Goal: Transaction & Acquisition: Book appointment/travel/reservation

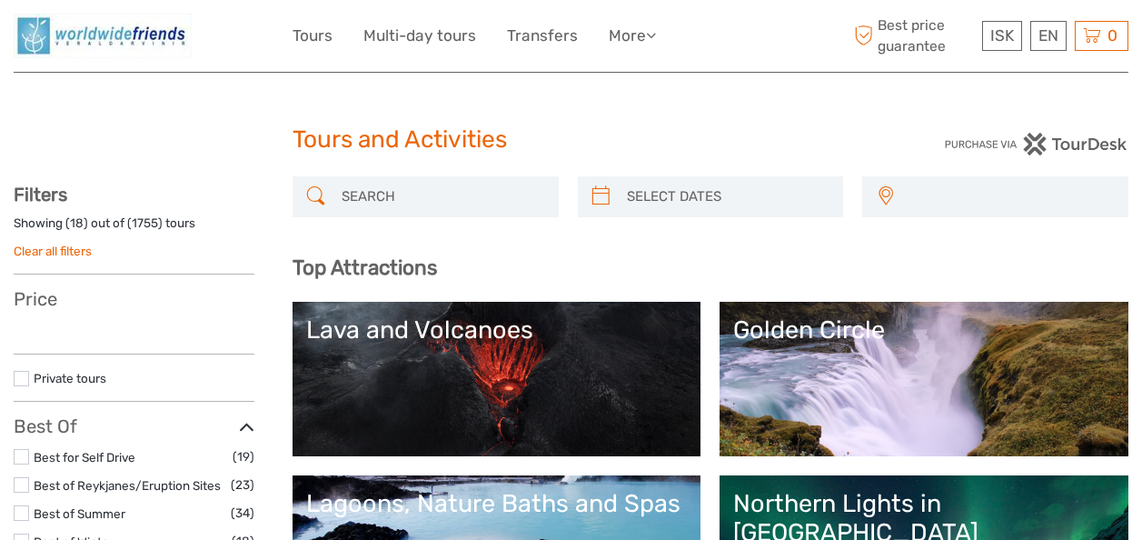
select select
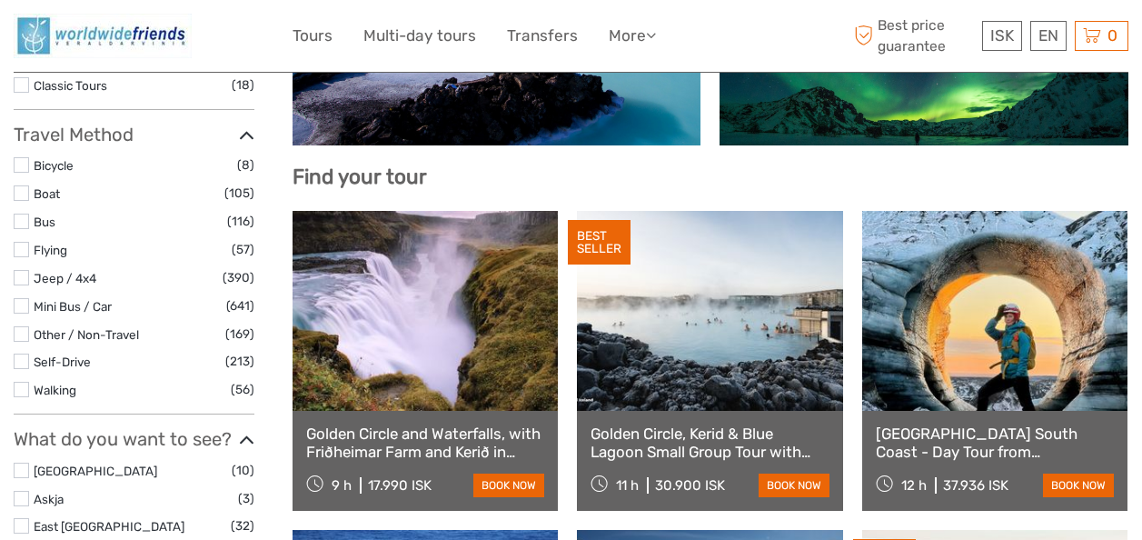
select select
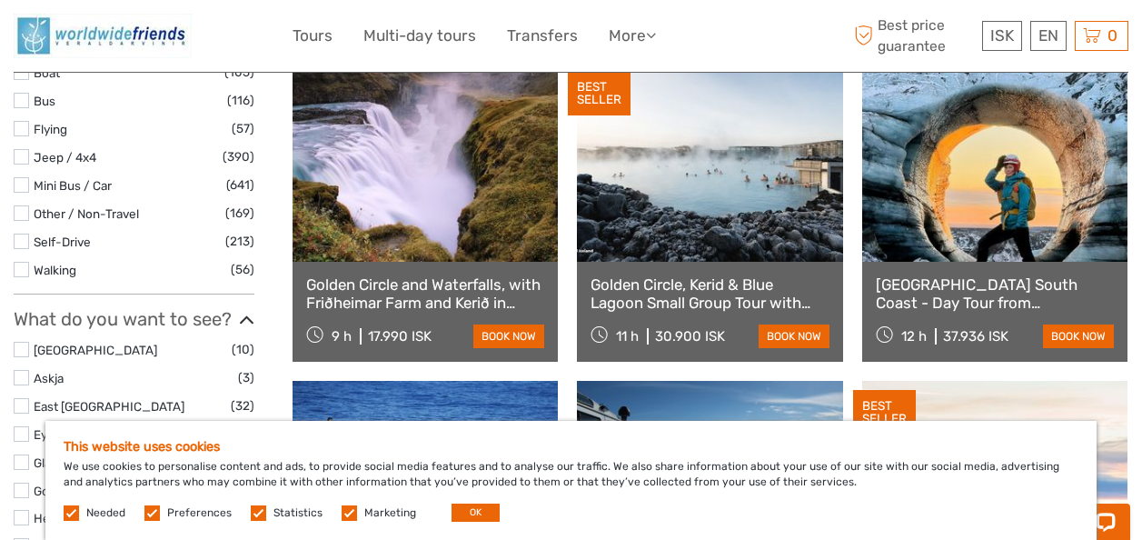
scroll to position [755, 0]
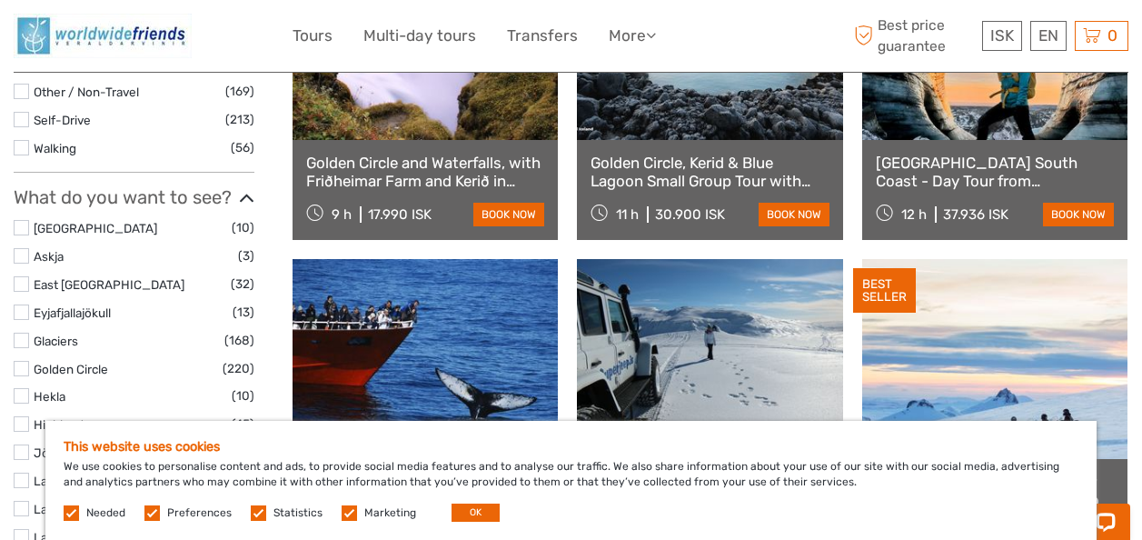
click at [342, 520] on label at bounding box center [349, 512] width 15 height 15
click at [0, 0] on input "checkbox" at bounding box center [0, 0] width 0 height 0
click at [264, 515] on span "Statistics" at bounding box center [288, 511] width 74 height 13
click at [260, 505] on label at bounding box center [258, 512] width 15 height 15
click at [0, 0] on input "checkbox" at bounding box center [0, 0] width 0 height 0
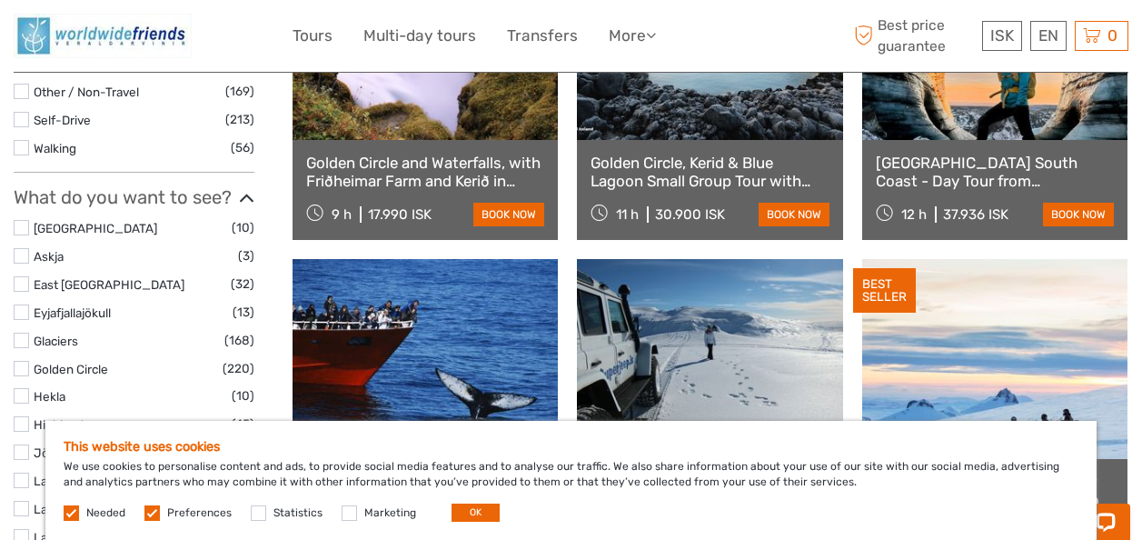
click at [151, 502] on div "This website uses cookies We use cookies to personalise content and ads, to pro…" at bounding box center [570, 480] width 1051 height 119
click at [153, 511] on label at bounding box center [151, 512] width 15 height 15
click at [0, 0] on input "checkbox" at bounding box center [0, 0] width 0 height 0
click at [67, 512] on label at bounding box center [71, 512] width 15 height 15
click at [68, 510] on label at bounding box center [71, 512] width 15 height 15
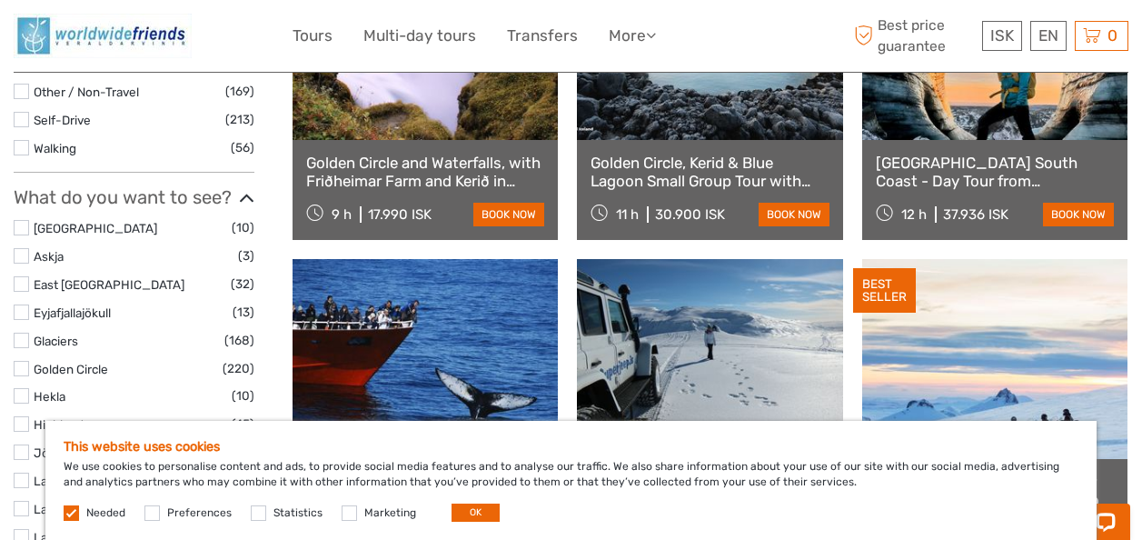
click at [70, 510] on label at bounding box center [71, 512] width 15 height 15
click at [471, 503] on button "OK" at bounding box center [475, 512] width 48 height 18
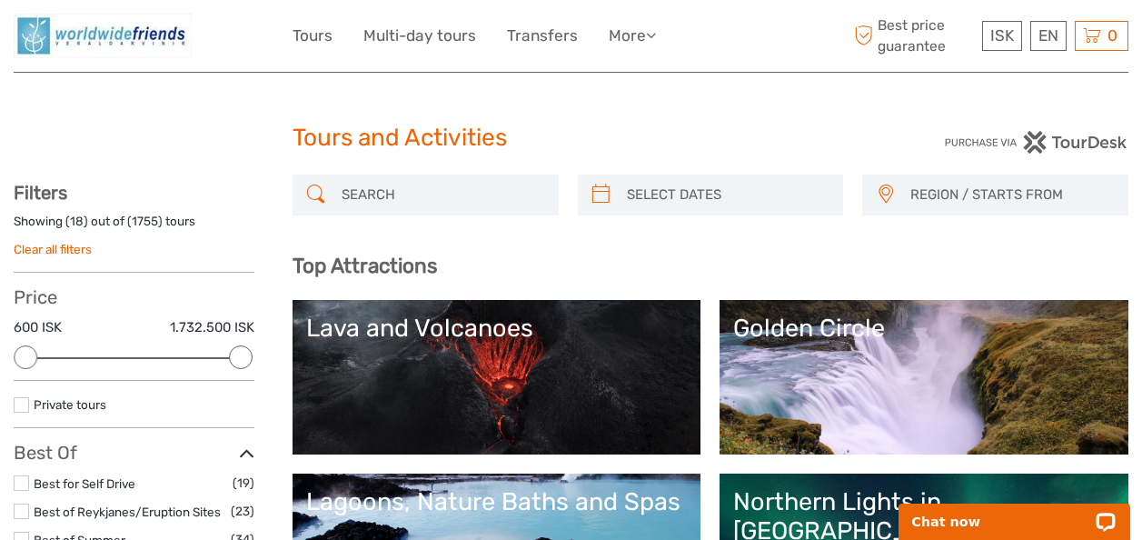
scroll to position [0, 0]
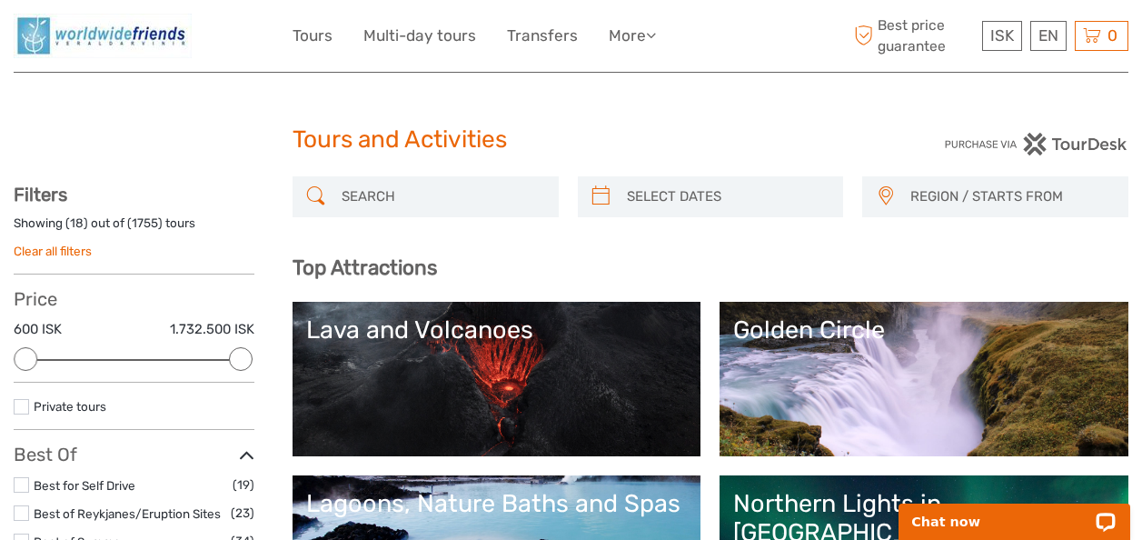
click at [444, 343] on div "Lava and Volcanoes" at bounding box center [496, 329] width 381 height 29
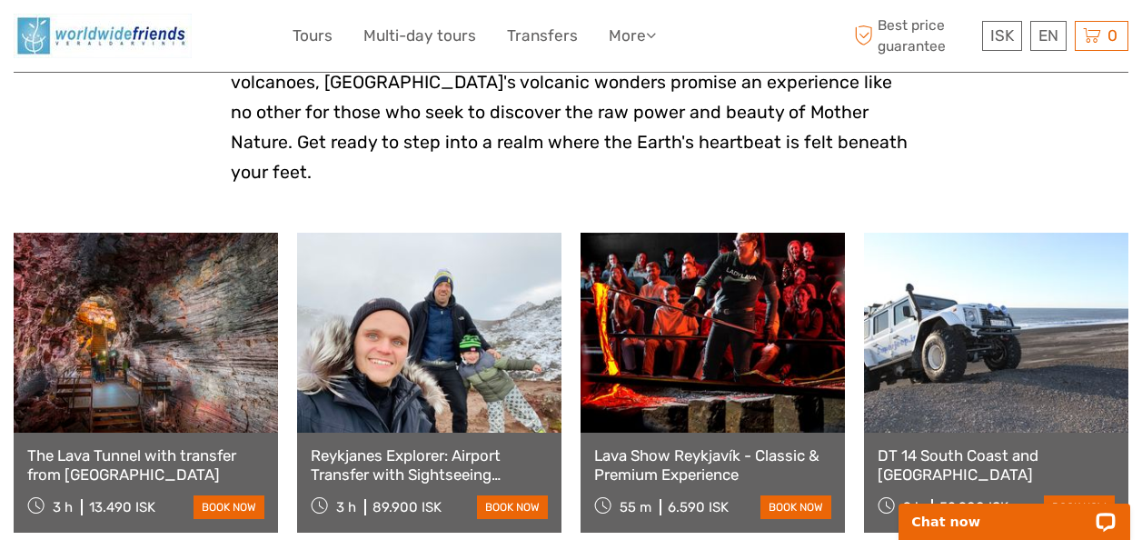
scroll to position [605, 0]
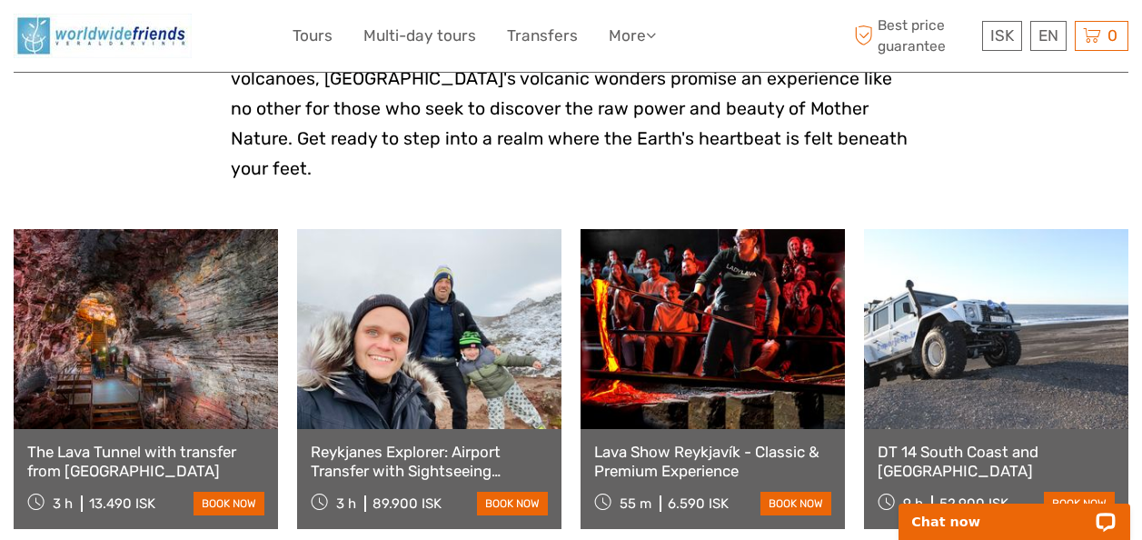
click at [774, 490] on div "55 m 6.590 ISK book now" at bounding box center [712, 502] width 237 height 25
click at [774, 491] on link "book now" at bounding box center [795, 503] width 71 height 24
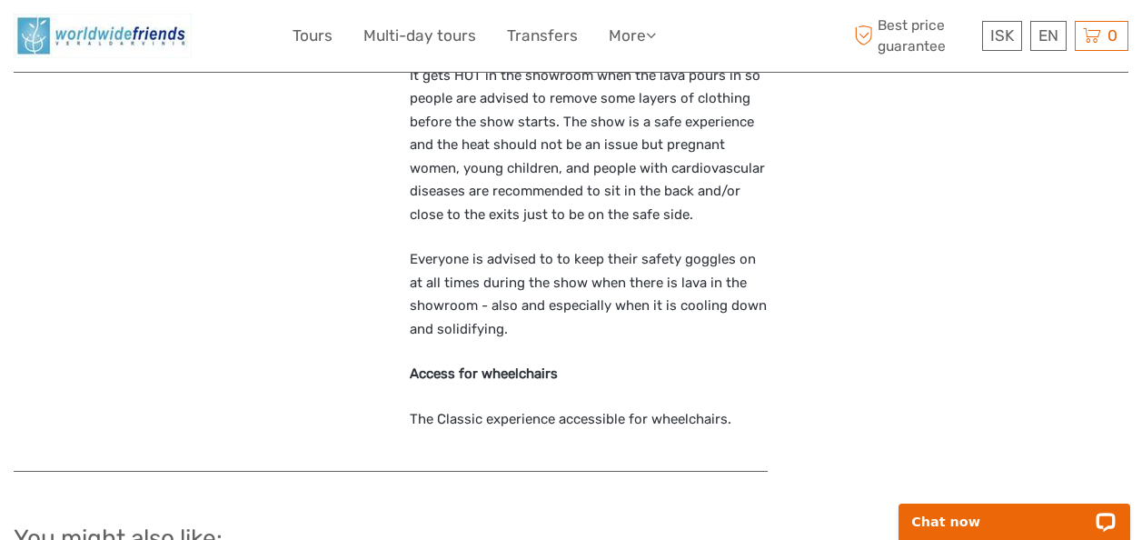
scroll to position [1453, 0]
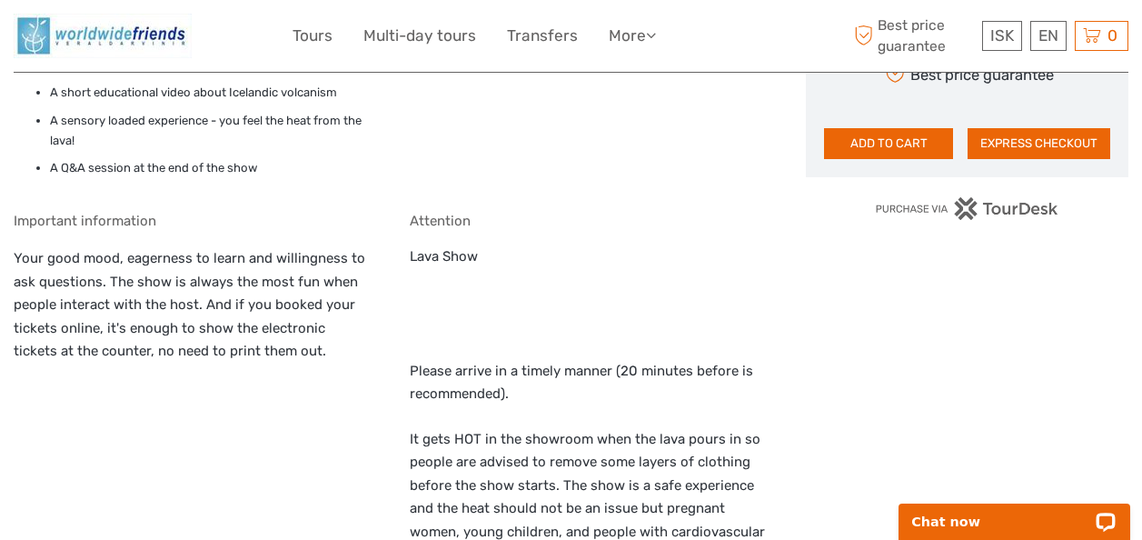
click at [153, 44] on img at bounding box center [103, 36] width 178 height 45
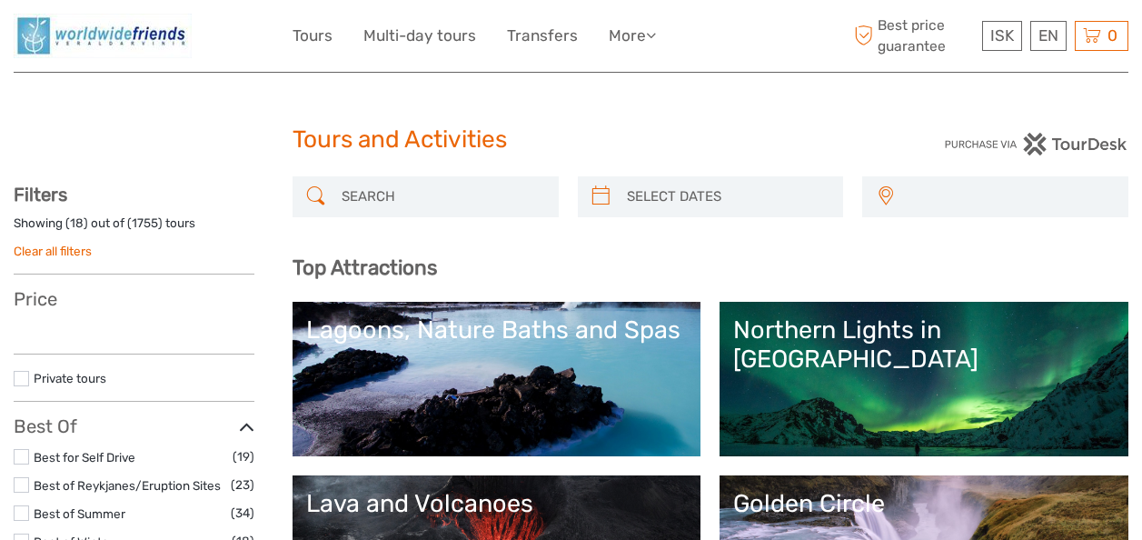
select select
